Goal: Information Seeking & Learning: Check status

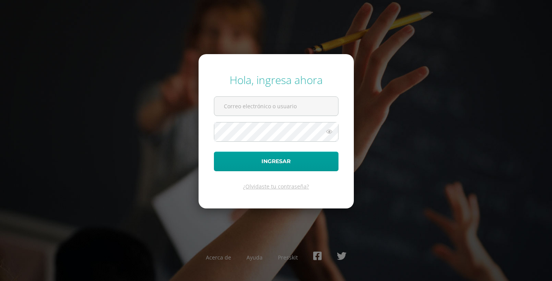
type input "chatows@gmail.com"
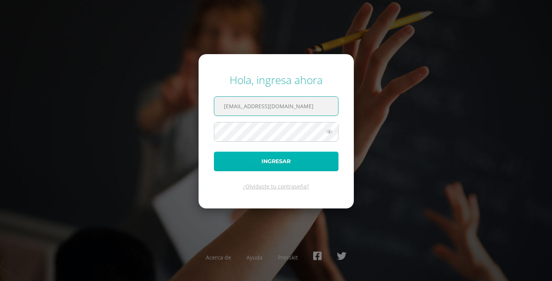
click at [264, 160] on button "Ingresar" at bounding box center [276, 161] width 125 height 20
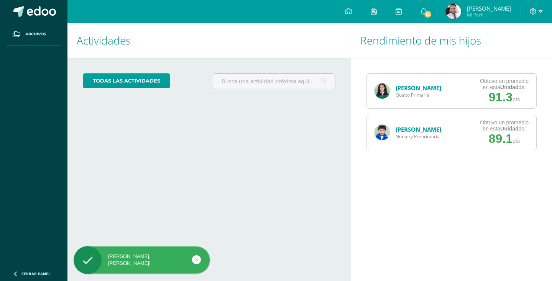
click at [428, 87] on link "[PERSON_NAME]" at bounding box center [419, 88] width 46 height 8
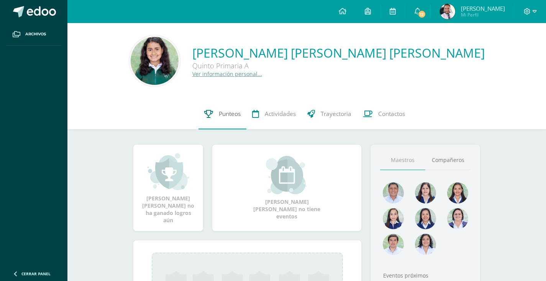
click at [208, 117] on icon at bounding box center [208, 114] width 9 height 8
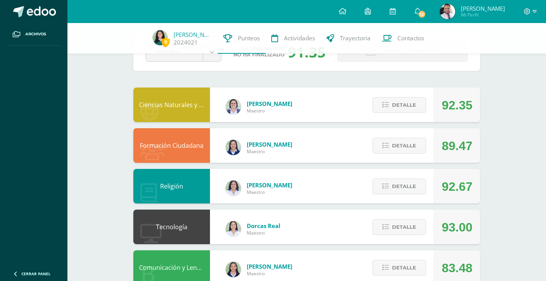
scroll to position [39, 0]
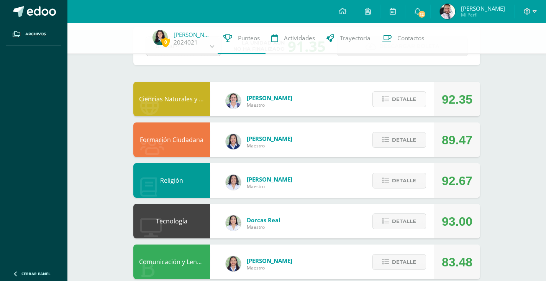
click at [410, 102] on span "Detalle" at bounding box center [404, 99] width 24 height 14
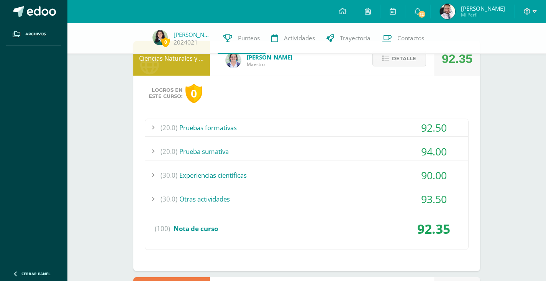
scroll to position [81, 0]
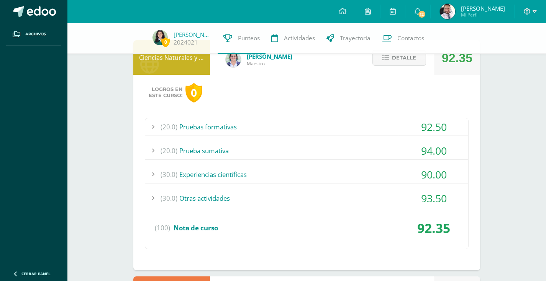
click at [153, 196] on div at bounding box center [152, 197] width 15 height 17
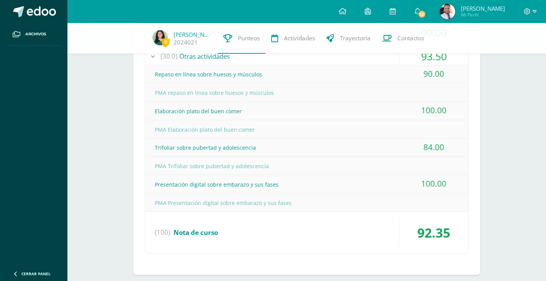
scroll to position [121, 0]
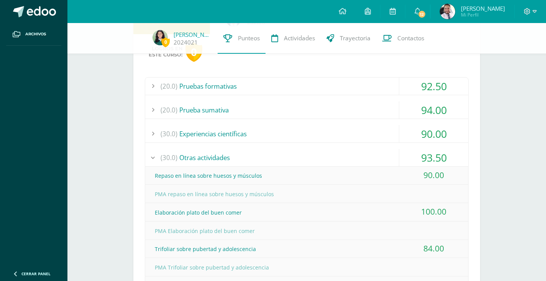
click at [152, 162] on div at bounding box center [152, 157] width 15 height 17
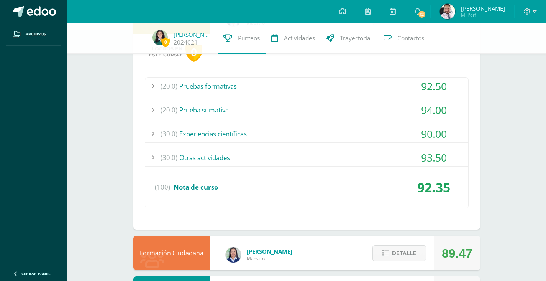
click at [154, 136] on div at bounding box center [152, 133] width 15 height 17
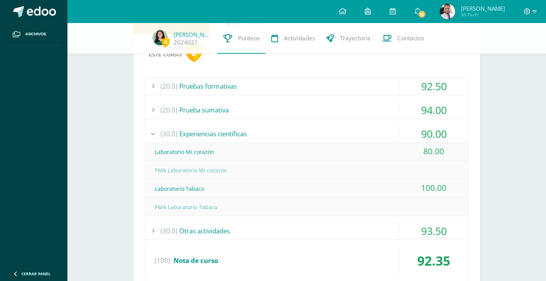
click at [154, 136] on div at bounding box center [152, 133] width 15 height 17
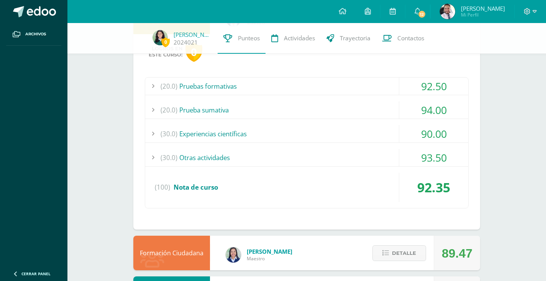
click at [155, 110] on div at bounding box center [152, 109] width 15 height 17
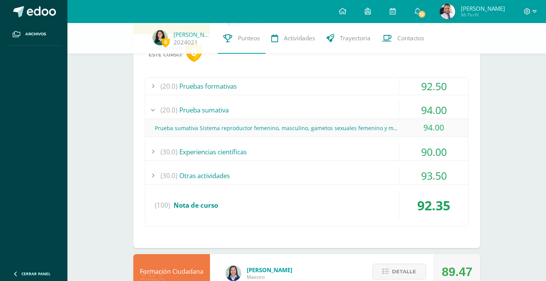
click at [155, 110] on div at bounding box center [152, 109] width 15 height 17
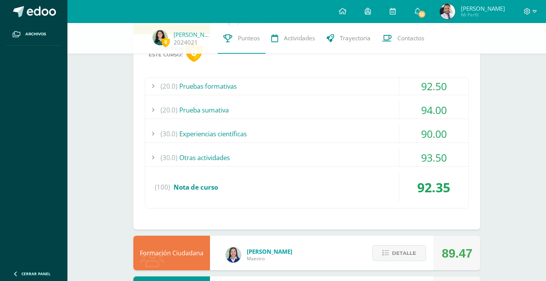
click at [152, 88] on div at bounding box center [152, 85] width 15 height 17
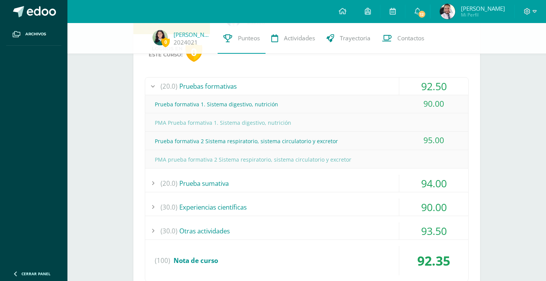
click at [152, 88] on div at bounding box center [152, 85] width 15 height 17
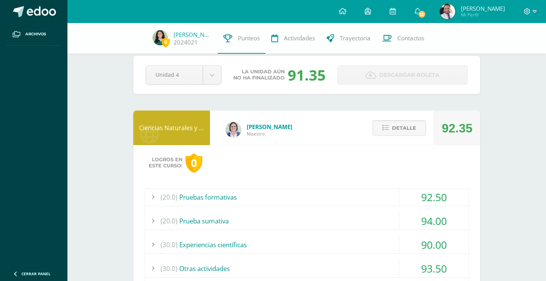
scroll to position [10, 0]
click at [408, 128] on span "Detalle" at bounding box center [404, 128] width 24 height 14
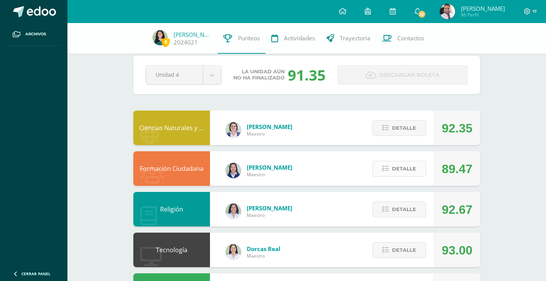
click at [398, 171] on span "Detalle" at bounding box center [404, 168] width 24 height 14
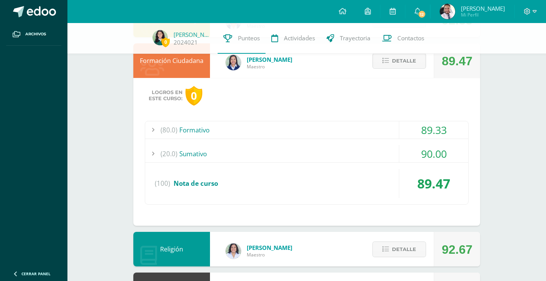
scroll to position [92, 0]
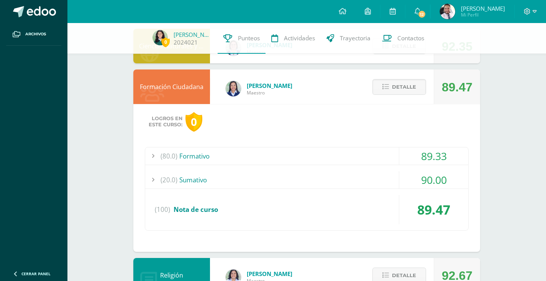
click at [151, 153] on div at bounding box center [152, 155] width 15 height 17
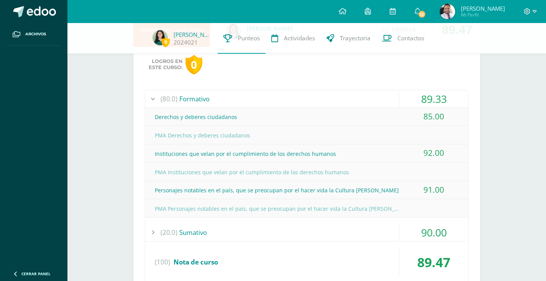
scroll to position [157, 0]
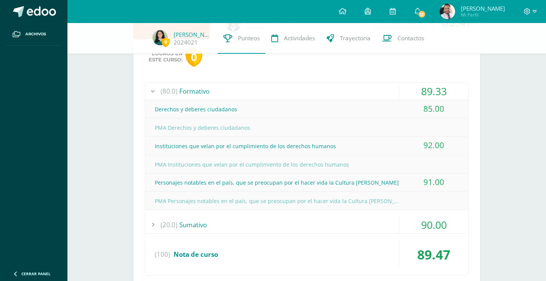
click at [155, 222] on div at bounding box center [152, 224] width 15 height 17
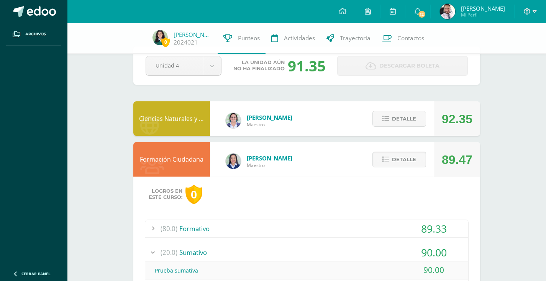
scroll to position [80, 0]
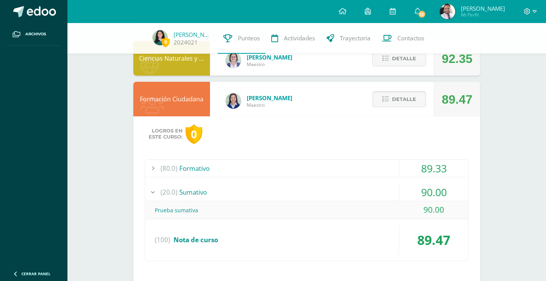
click at [407, 105] on span "Detalle" at bounding box center [404, 99] width 24 height 14
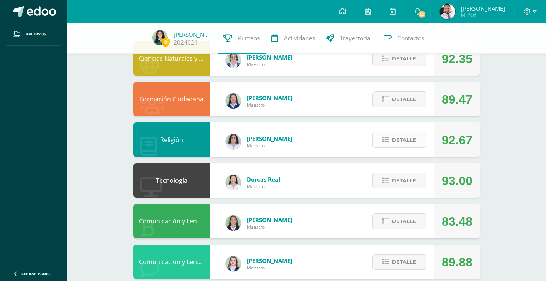
click at [380, 136] on button "Detalle" at bounding box center [400, 140] width 54 height 16
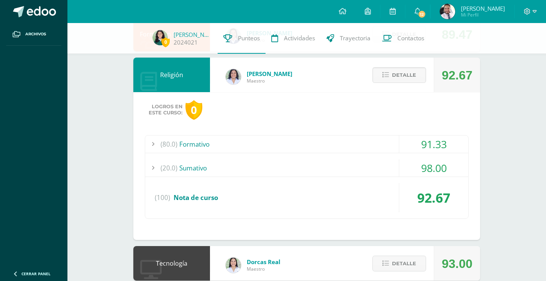
scroll to position [179, 0]
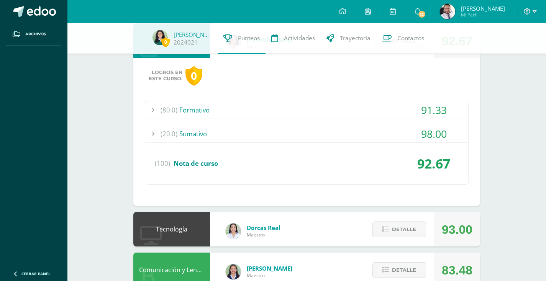
click at [155, 111] on div at bounding box center [152, 109] width 15 height 17
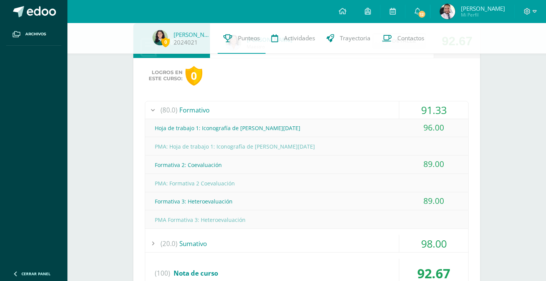
click at [155, 111] on div at bounding box center [152, 109] width 15 height 17
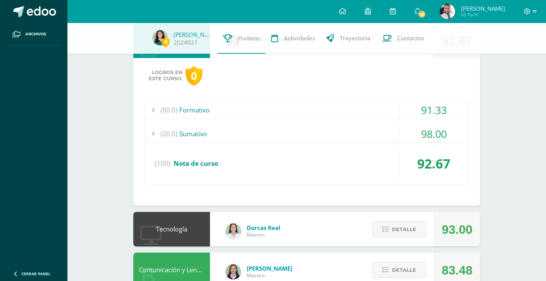
click at [157, 131] on div at bounding box center [152, 133] width 15 height 17
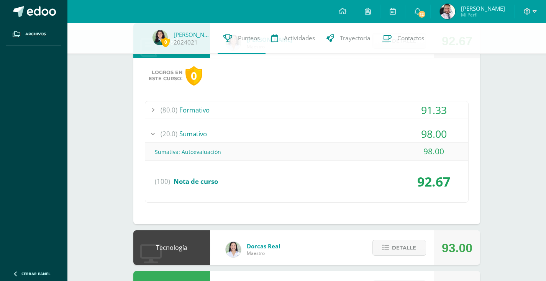
click at [157, 131] on div at bounding box center [152, 133] width 15 height 17
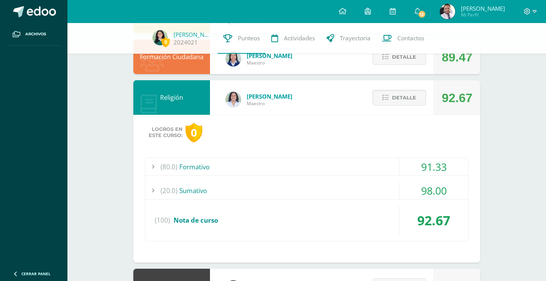
scroll to position [102, 0]
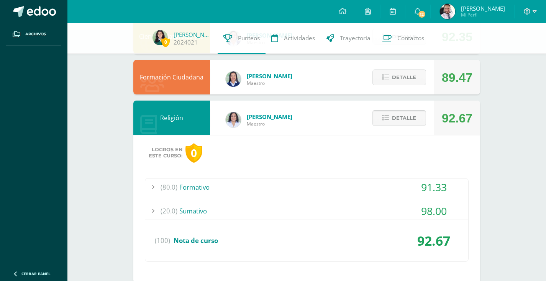
click at [386, 114] on button "Detalle" at bounding box center [400, 118] width 54 height 16
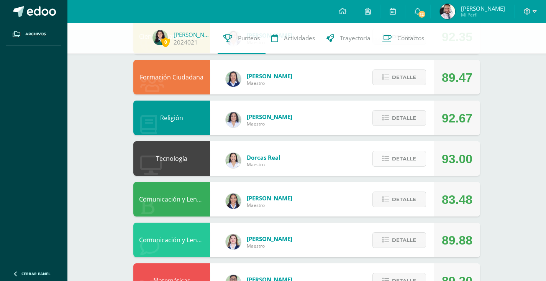
click at [382, 156] on button "Detalle" at bounding box center [400, 159] width 54 height 16
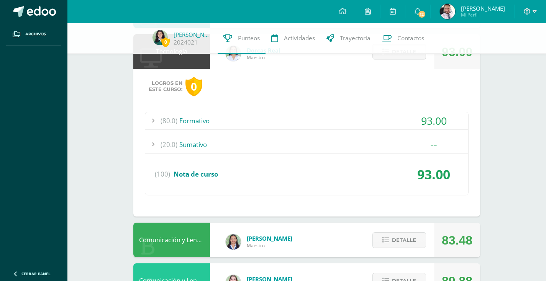
scroll to position [216, 0]
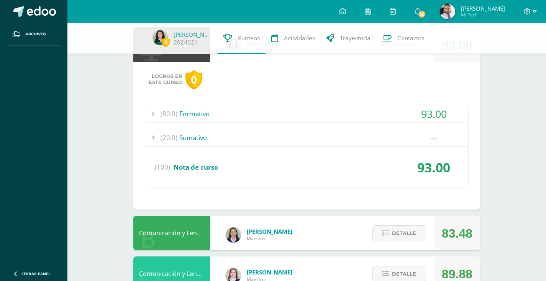
click at [157, 135] on div at bounding box center [152, 137] width 15 height 17
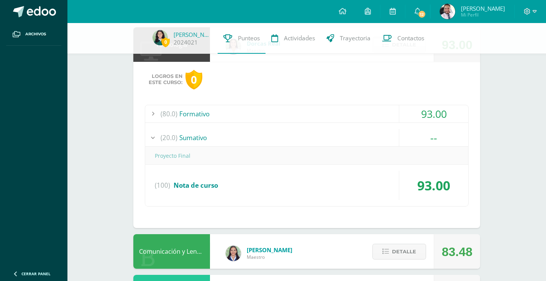
click at [157, 135] on div at bounding box center [152, 137] width 15 height 17
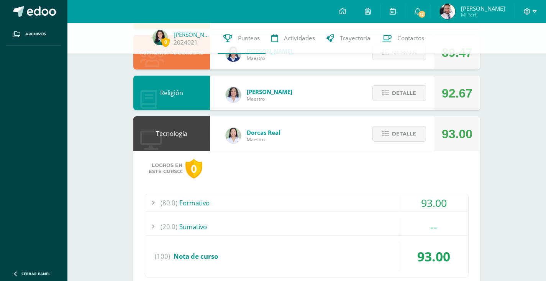
scroll to position [95, 0]
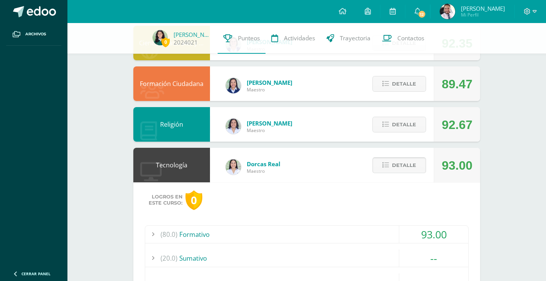
click at [401, 161] on span "Detalle" at bounding box center [404, 165] width 24 height 14
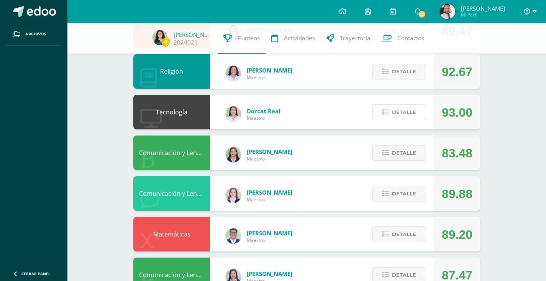
scroll to position [148, 0]
click at [410, 156] on span "Detalle" at bounding box center [404, 153] width 24 height 14
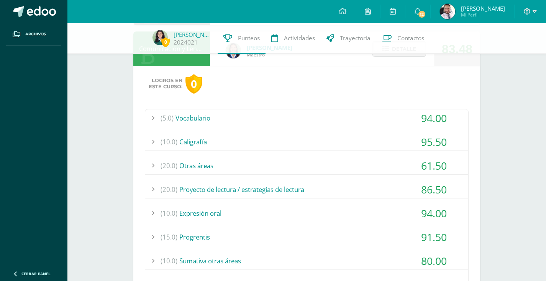
scroll to position [255, 0]
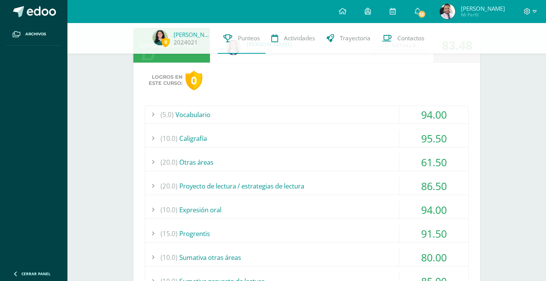
click at [153, 112] on div at bounding box center [152, 114] width 15 height 17
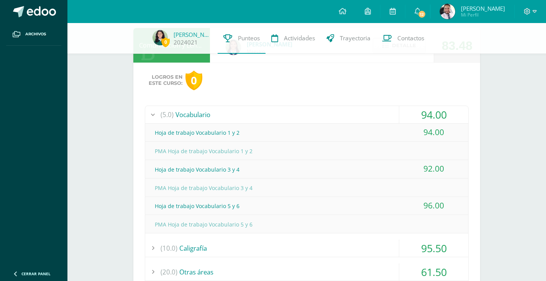
click at [153, 112] on div at bounding box center [152, 114] width 15 height 17
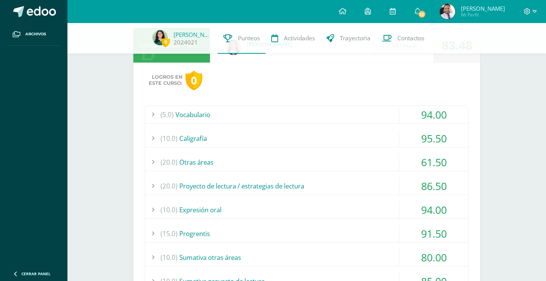
click at [151, 137] on div at bounding box center [152, 138] width 15 height 17
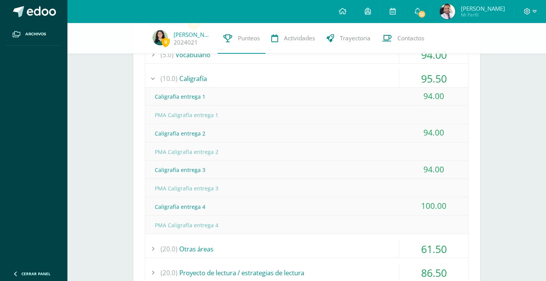
scroll to position [306, 0]
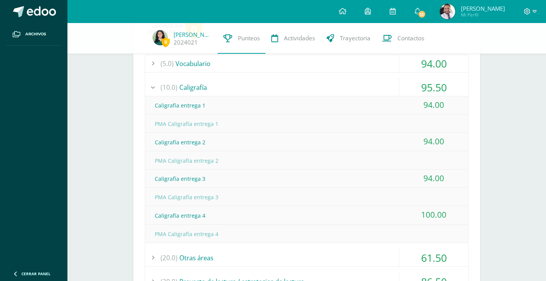
click at [154, 87] on div at bounding box center [152, 87] width 15 height 17
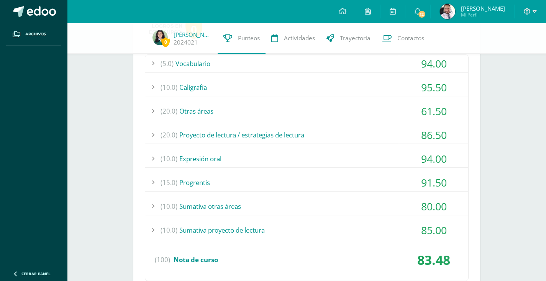
click at [153, 109] on div at bounding box center [152, 110] width 15 height 17
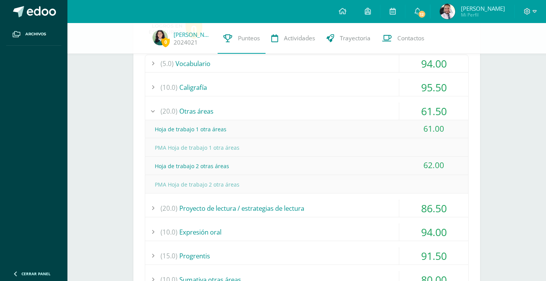
click at [153, 109] on div at bounding box center [152, 110] width 15 height 17
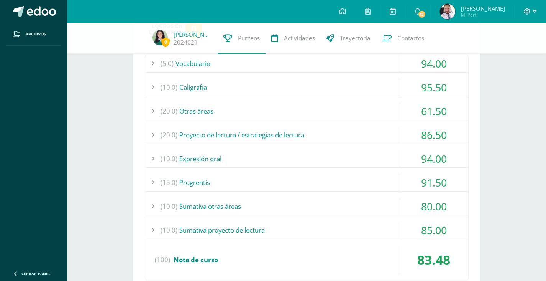
click at [154, 135] on div at bounding box center [152, 134] width 15 height 17
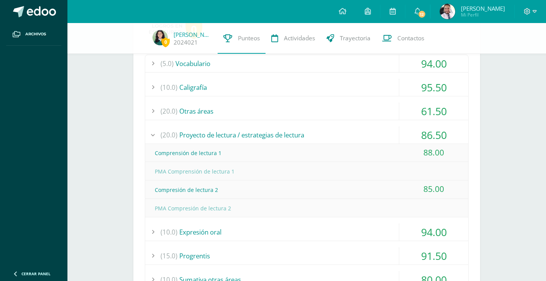
click at [154, 135] on div at bounding box center [152, 134] width 15 height 17
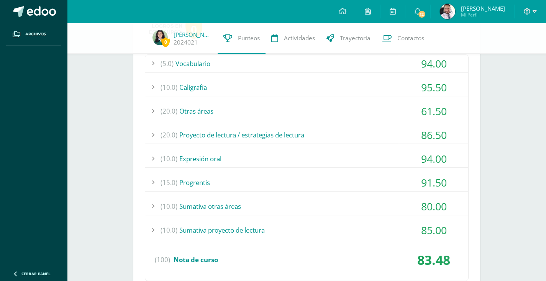
click at [152, 158] on div at bounding box center [152, 158] width 15 height 17
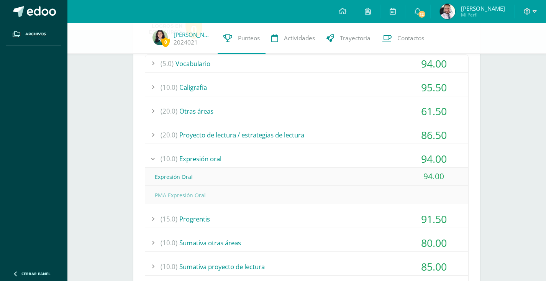
click at [152, 158] on div at bounding box center [152, 158] width 15 height 17
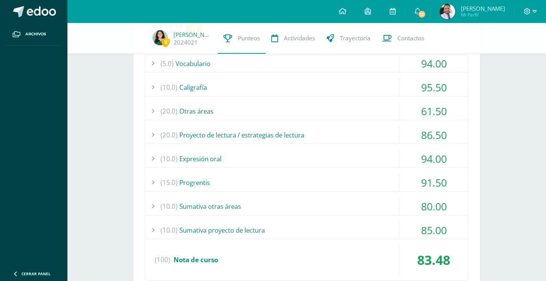
click at [156, 184] on div at bounding box center [152, 182] width 15 height 17
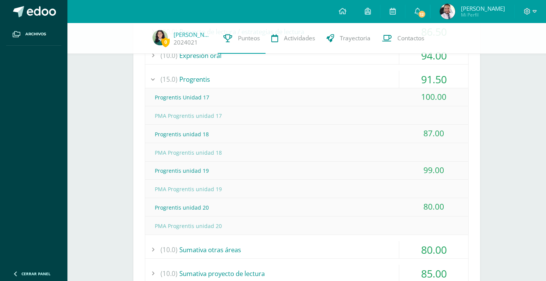
scroll to position [410, 0]
click at [156, 76] on div at bounding box center [152, 78] width 15 height 17
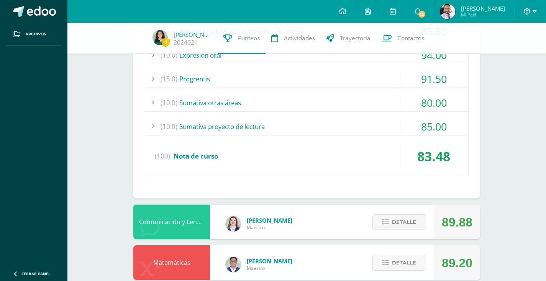
click at [153, 101] on div at bounding box center [152, 102] width 15 height 17
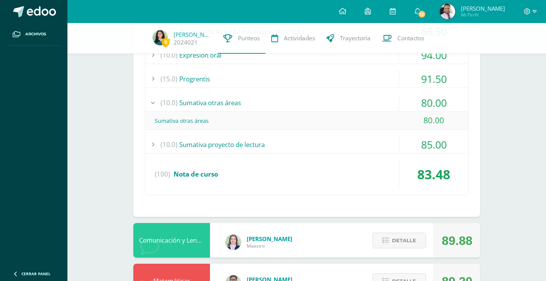
click at [153, 101] on div at bounding box center [152, 102] width 15 height 17
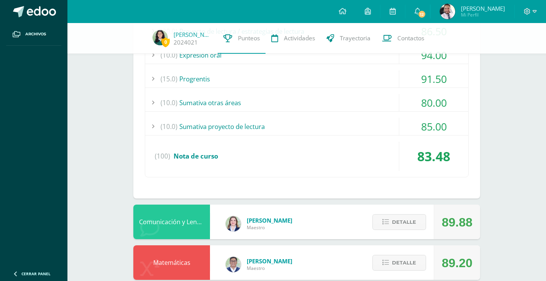
click at [152, 120] on div at bounding box center [152, 126] width 15 height 17
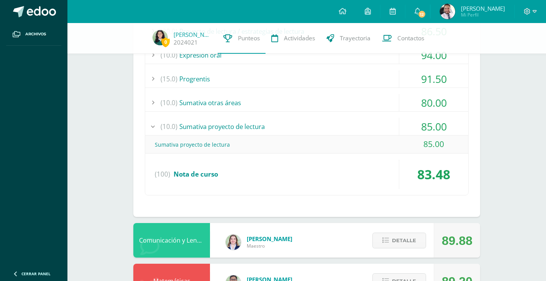
click at [152, 120] on div at bounding box center [152, 126] width 15 height 17
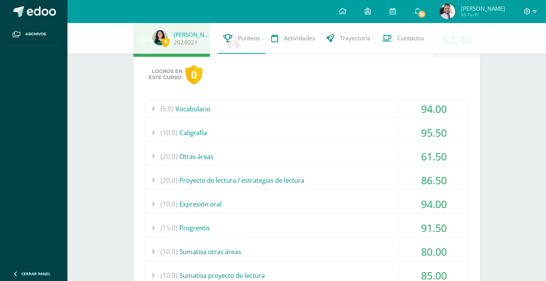
scroll to position [224, 0]
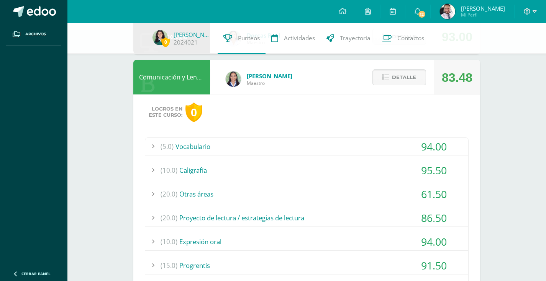
click at [389, 72] on button "Detalle" at bounding box center [400, 77] width 54 height 16
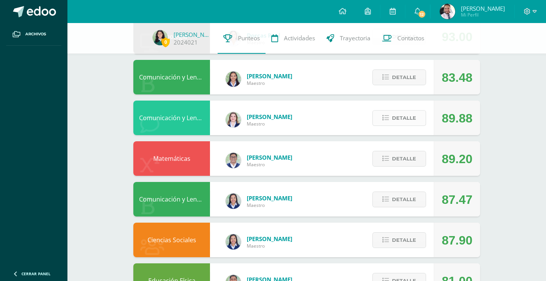
click at [415, 120] on span "Detalle" at bounding box center [404, 118] width 24 height 14
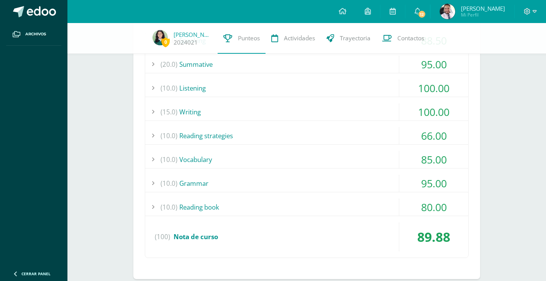
scroll to position [368, 0]
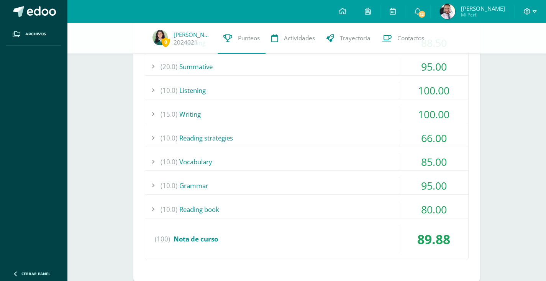
click at [154, 211] on div at bounding box center [152, 209] width 15 height 17
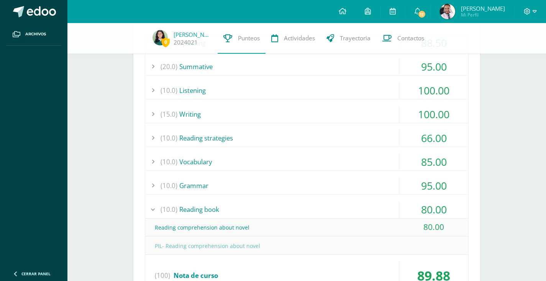
click at [154, 211] on div at bounding box center [152, 209] width 15 height 17
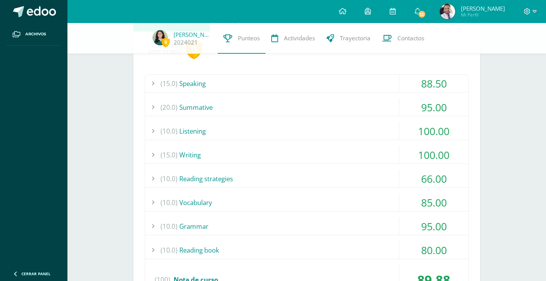
scroll to position [327, 0]
click at [154, 108] on div at bounding box center [152, 107] width 15 height 17
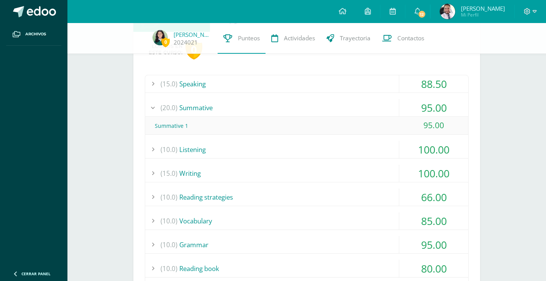
click at [154, 108] on div at bounding box center [152, 107] width 15 height 17
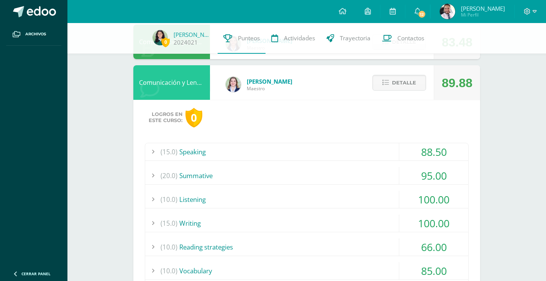
scroll to position [258, 0]
click at [398, 83] on span "Detalle" at bounding box center [404, 83] width 24 height 14
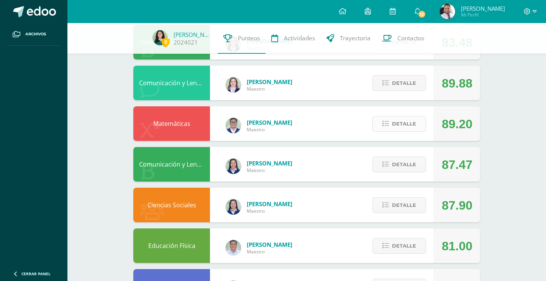
click at [396, 127] on span "Detalle" at bounding box center [404, 124] width 24 height 14
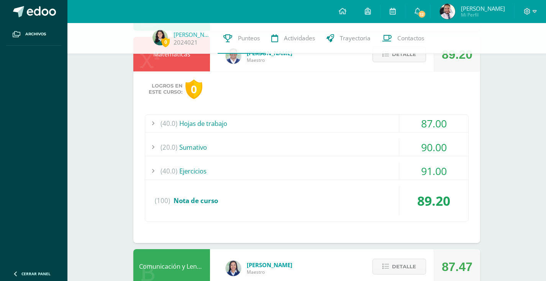
scroll to position [355, 0]
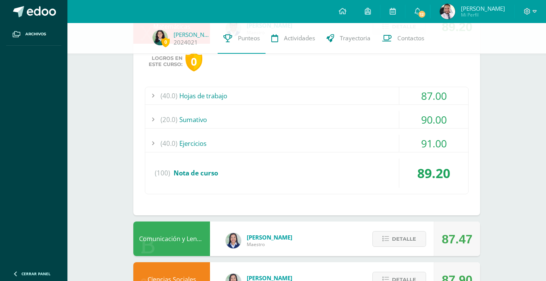
click at [151, 93] on div at bounding box center [152, 95] width 15 height 17
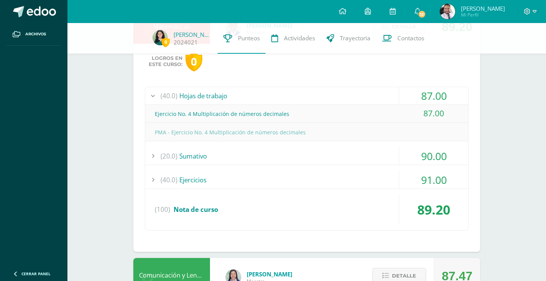
click at [151, 93] on div at bounding box center [152, 95] width 15 height 17
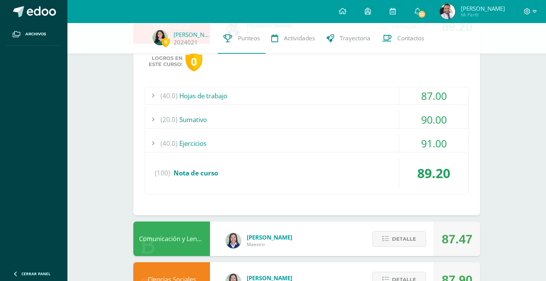
click at [151, 121] on div at bounding box center [152, 119] width 15 height 17
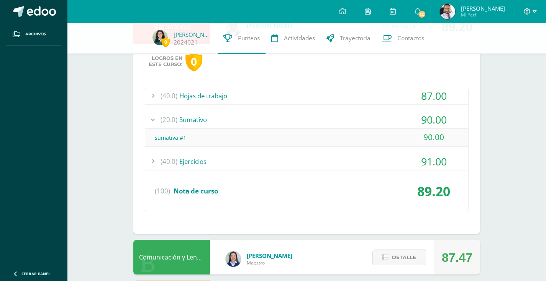
click at [151, 121] on div at bounding box center [152, 119] width 15 height 17
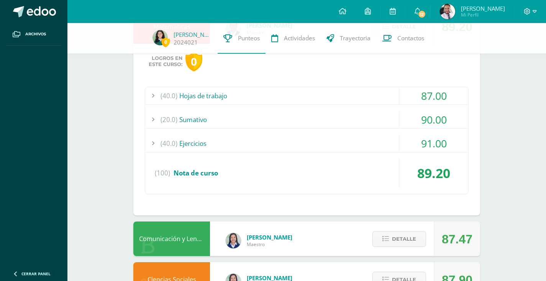
click at [153, 143] on div at bounding box center [152, 143] width 15 height 17
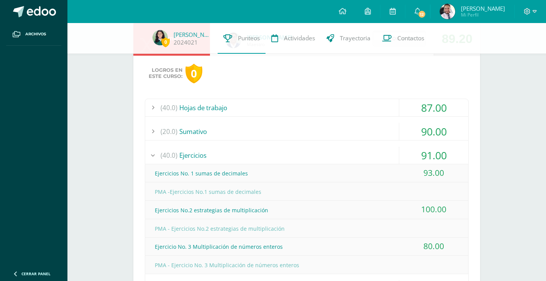
scroll to position [303, 0]
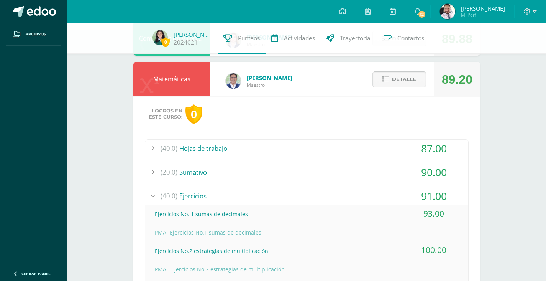
click at [400, 86] on span "Detalle" at bounding box center [404, 79] width 24 height 14
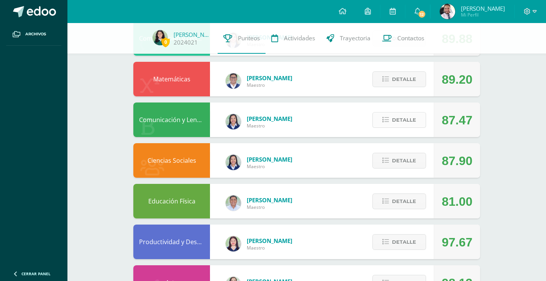
click at [404, 117] on span "Detalle" at bounding box center [404, 120] width 24 height 14
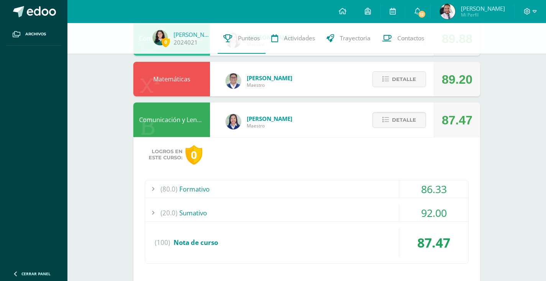
click at [159, 211] on div at bounding box center [152, 212] width 15 height 17
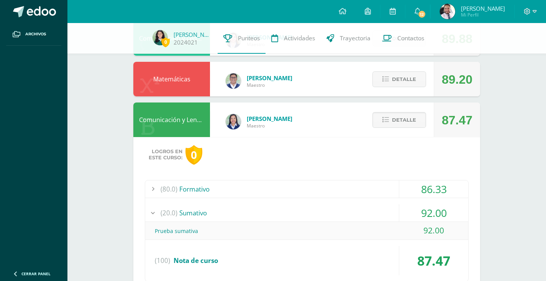
click at [159, 210] on div at bounding box center [152, 212] width 15 height 17
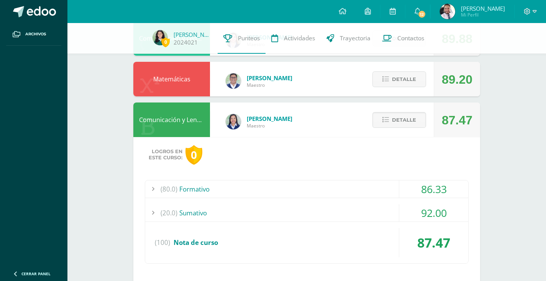
click at [153, 189] on div at bounding box center [152, 188] width 15 height 17
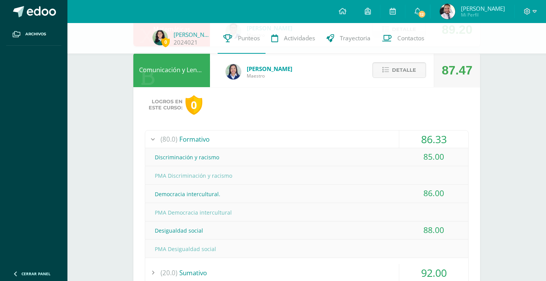
scroll to position [362, 0]
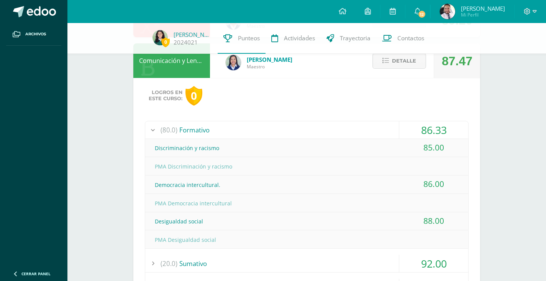
click at [151, 130] on div at bounding box center [152, 129] width 15 height 17
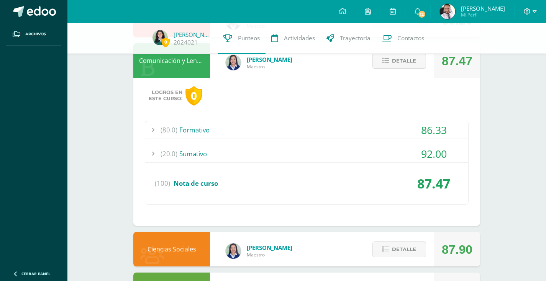
click at [386, 58] on icon at bounding box center [386, 61] width 7 height 7
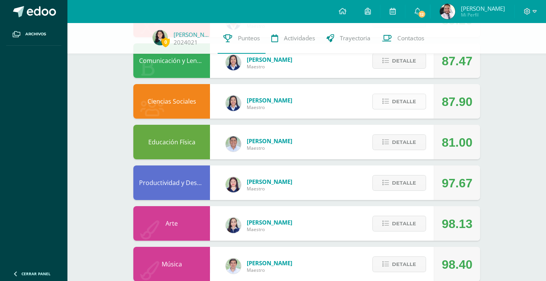
click at [404, 103] on span "Detalle" at bounding box center [404, 101] width 24 height 14
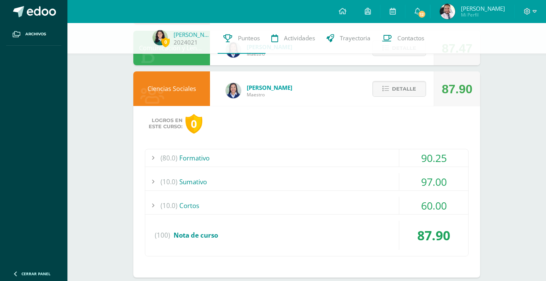
scroll to position [376, 0]
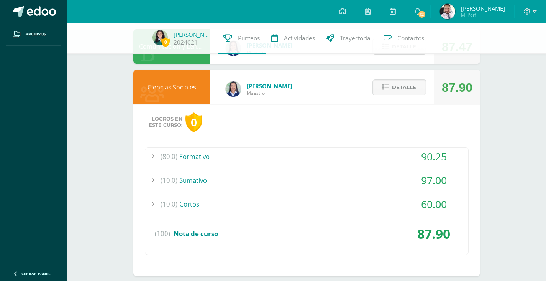
click at [155, 207] on div at bounding box center [152, 203] width 15 height 17
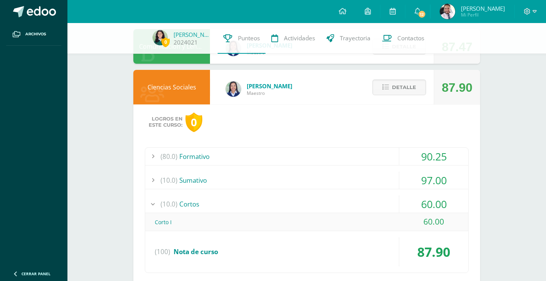
click at [155, 207] on div at bounding box center [152, 203] width 15 height 17
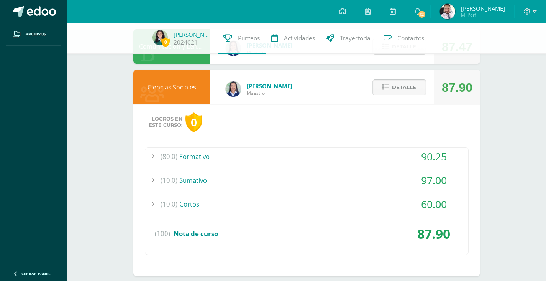
click at [398, 87] on span "Detalle" at bounding box center [404, 87] width 24 height 14
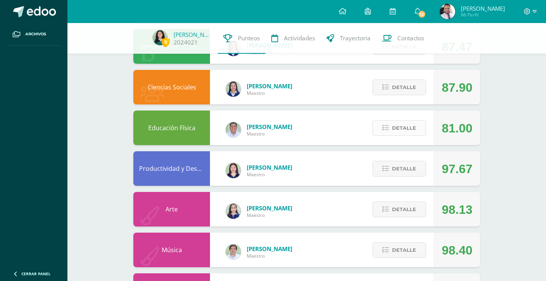
click at [401, 133] on span "Detalle" at bounding box center [404, 128] width 24 height 14
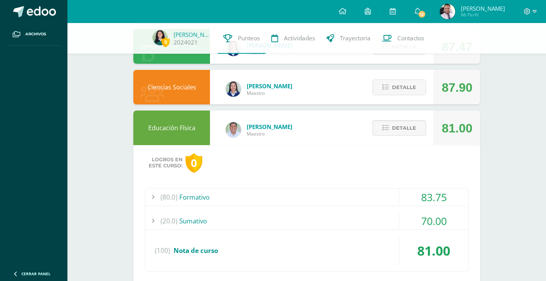
scroll to position [429, 0]
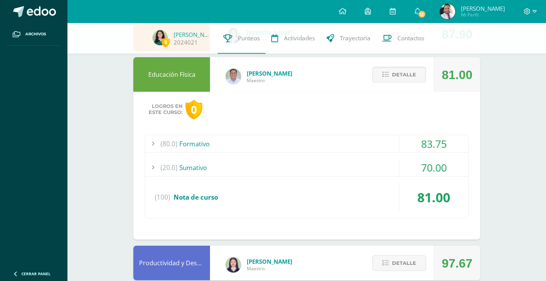
click at [145, 171] on div "(80.0) Formativo 83.75 Nota Formativa 1 80.00" at bounding box center [307, 177] width 324 height 84
click at [151, 168] on div at bounding box center [152, 167] width 15 height 17
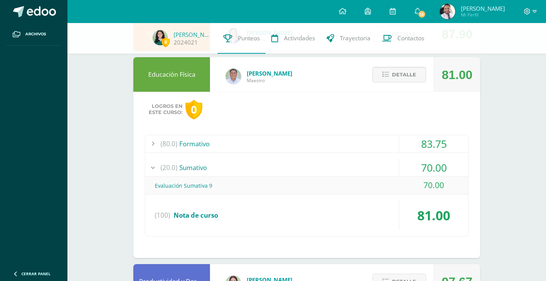
click at [151, 168] on div at bounding box center [152, 167] width 15 height 17
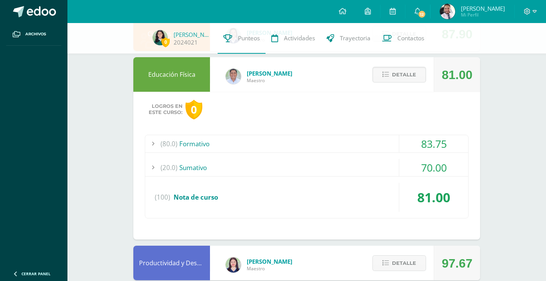
click at [155, 145] on div at bounding box center [152, 143] width 15 height 17
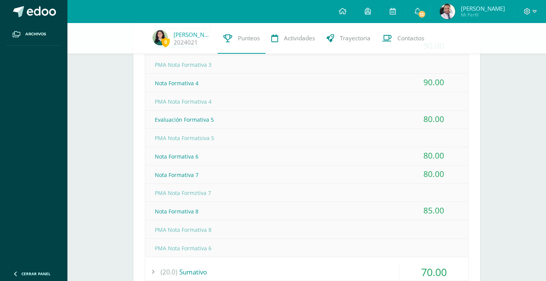
scroll to position [381, 0]
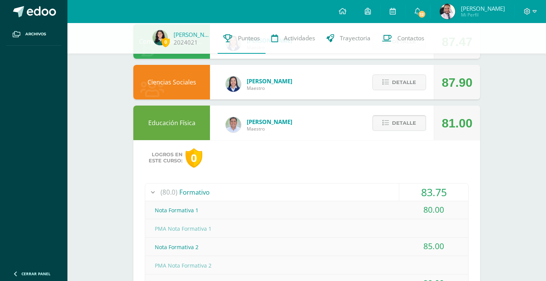
click at [403, 122] on span "Detalle" at bounding box center [404, 123] width 24 height 14
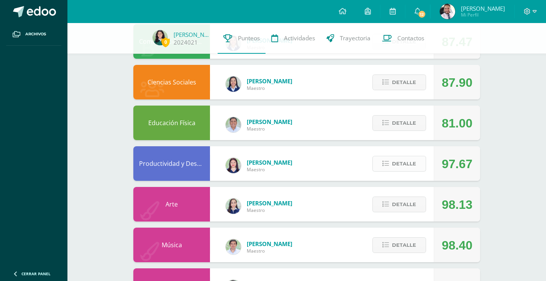
click at [387, 169] on button "Detalle" at bounding box center [400, 164] width 54 height 16
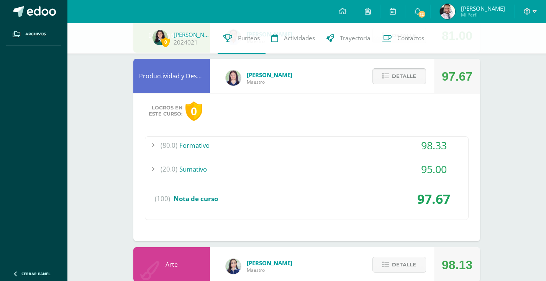
scroll to position [469, 0]
click at [149, 171] on div at bounding box center [152, 168] width 15 height 17
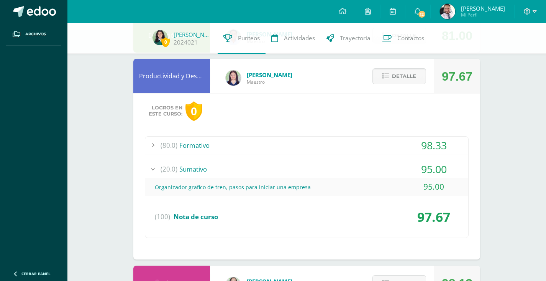
click at [149, 171] on div at bounding box center [152, 168] width 15 height 17
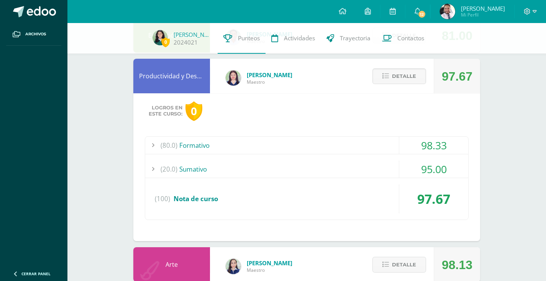
click at [155, 141] on div at bounding box center [152, 145] width 15 height 17
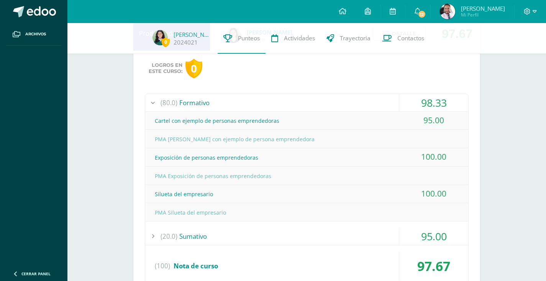
scroll to position [504, 0]
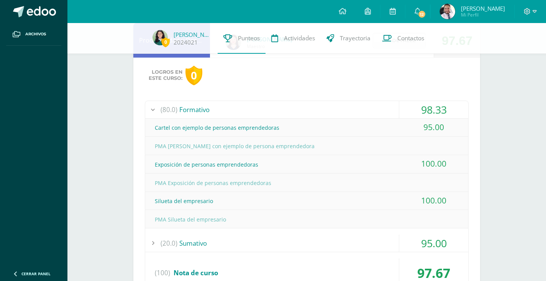
click at [148, 109] on div at bounding box center [152, 109] width 15 height 17
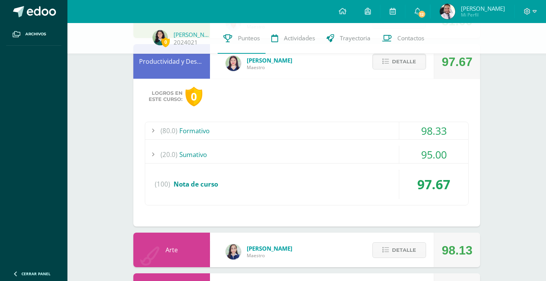
scroll to position [483, 0]
click at [417, 67] on button "Detalle" at bounding box center [400, 62] width 54 height 16
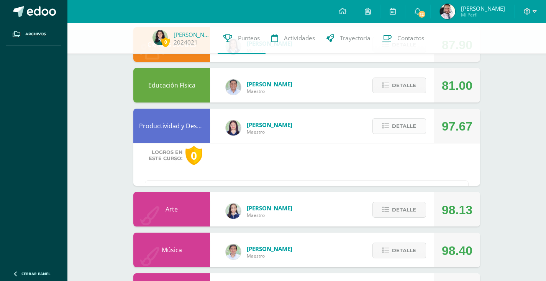
scroll to position [418, 0]
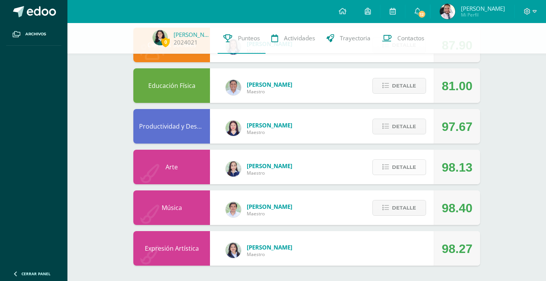
click at [405, 169] on span "Detalle" at bounding box center [404, 167] width 24 height 14
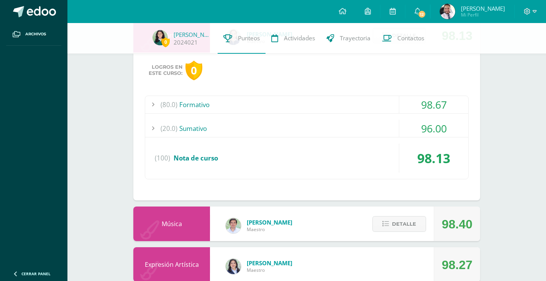
scroll to position [566, 0]
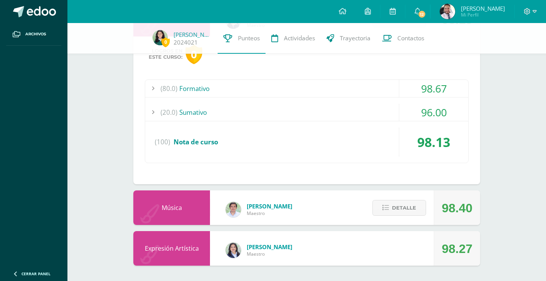
click at [152, 111] on div at bounding box center [152, 112] width 15 height 17
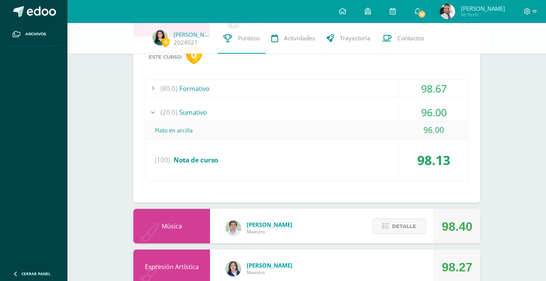
click at [152, 111] on div at bounding box center [152, 112] width 15 height 17
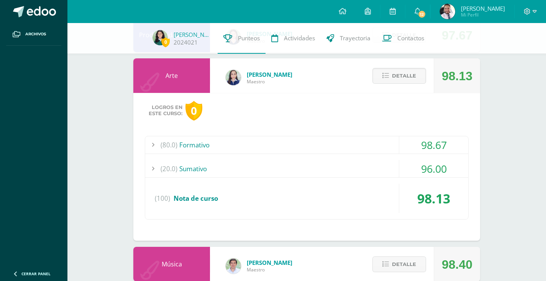
scroll to position [507, 0]
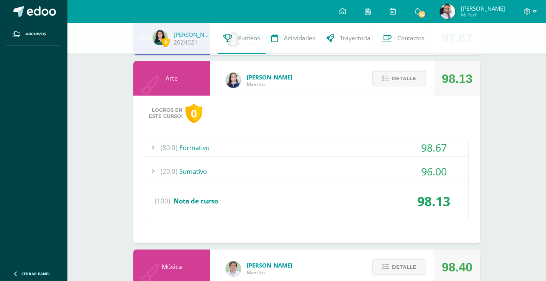
click at [407, 76] on span "Detalle" at bounding box center [404, 78] width 24 height 14
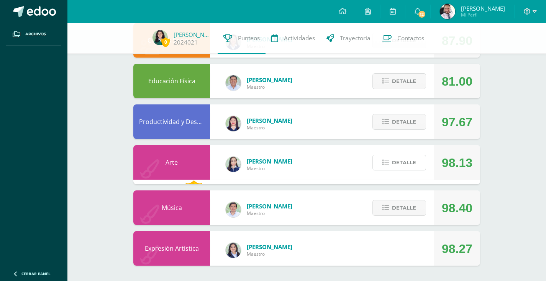
scroll to position [418, 0]
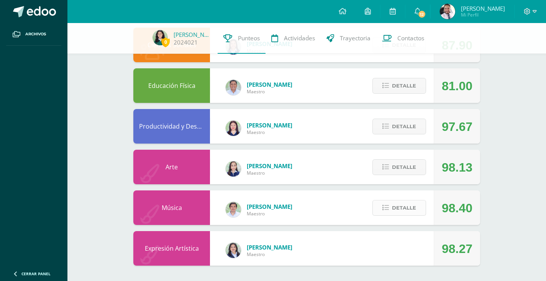
click at [390, 212] on button "Detalle" at bounding box center [400, 208] width 54 height 16
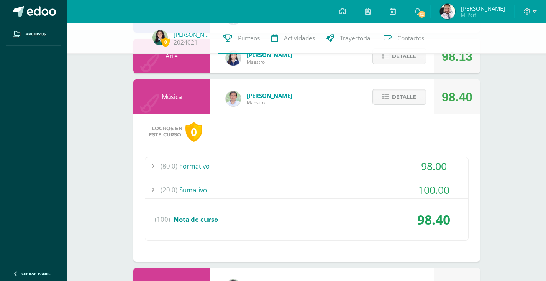
scroll to position [533, 0]
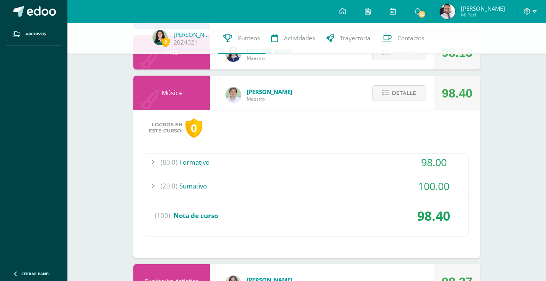
click at [152, 186] on div at bounding box center [152, 185] width 15 height 17
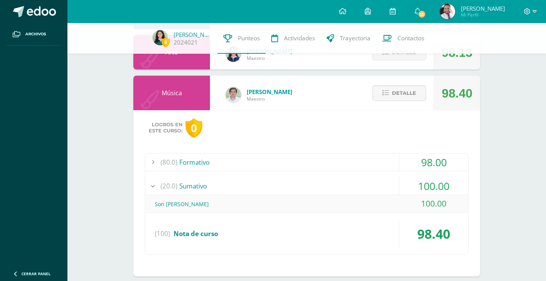
click at [152, 186] on div at bounding box center [152, 185] width 15 height 17
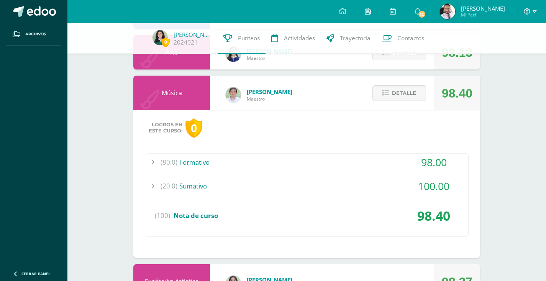
click at [152, 186] on div at bounding box center [152, 185] width 15 height 17
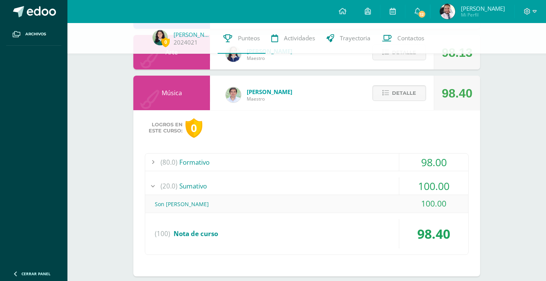
click at [152, 186] on div at bounding box center [152, 185] width 15 height 17
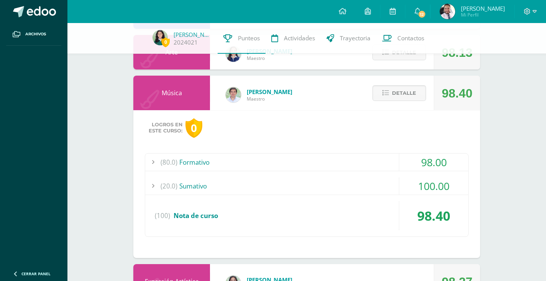
click at [151, 163] on div at bounding box center [152, 161] width 15 height 17
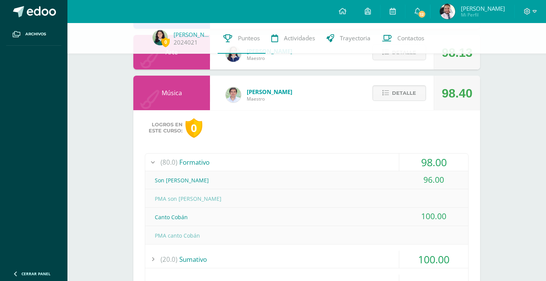
click at [151, 163] on div at bounding box center [152, 161] width 15 height 17
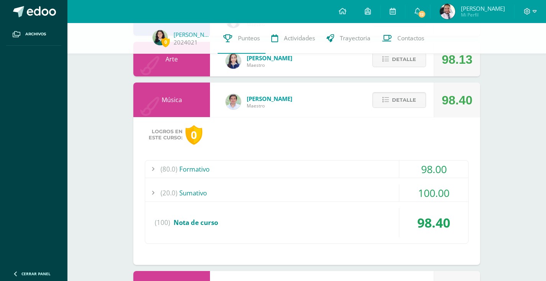
scroll to position [493, 0]
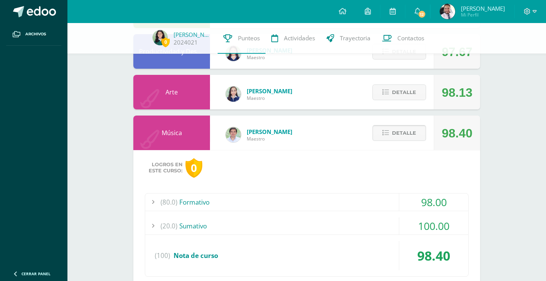
click at [421, 128] on button "Detalle" at bounding box center [400, 133] width 54 height 16
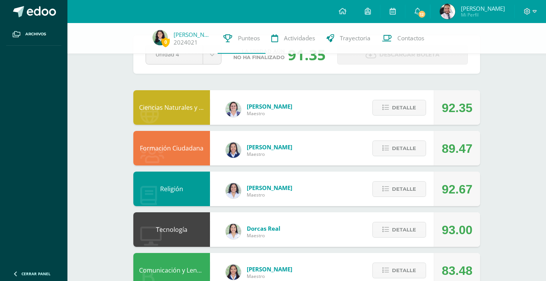
scroll to position [0, 0]
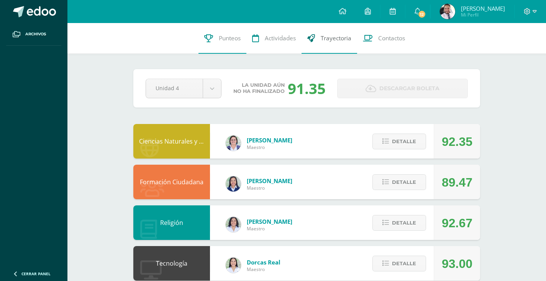
click at [349, 47] on link "Trayectoria" at bounding box center [330, 38] width 56 height 31
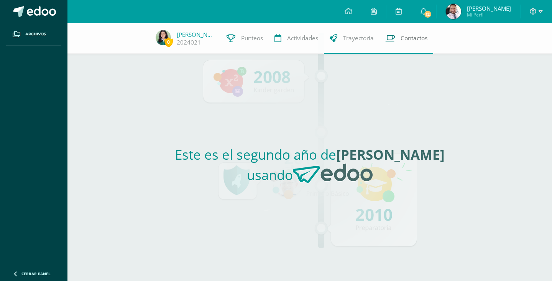
click at [395, 45] on link "Contactos" at bounding box center [407, 38] width 54 height 31
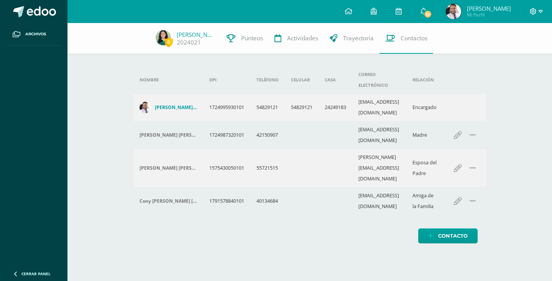
click at [535, 15] on span at bounding box center [536, 11] width 13 height 8
click at [497, 57] on link "Cerrar sesión" at bounding box center [512, 52] width 61 height 11
